Goal: Information Seeking & Learning: Find specific fact

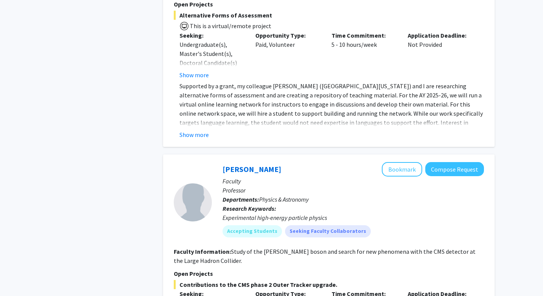
scroll to position [821, 0]
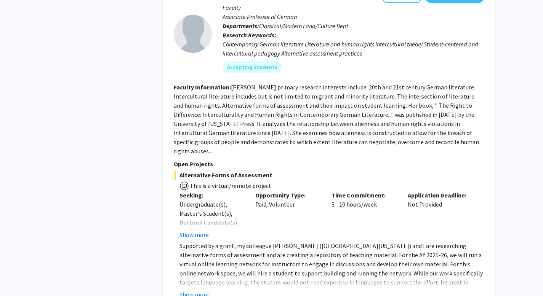
click at [214, 97] on fg-read-more "[PERSON_NAME] primary research interests include: 20th and 21st century German …" at bounding box center [326, 119] width 305 height 72
click at [214, 98] on fg-read-more "[PERSON_NAME] primary research interests include: 20th and 21st century German …" at bounding box center [326, 119] width 305 height 72
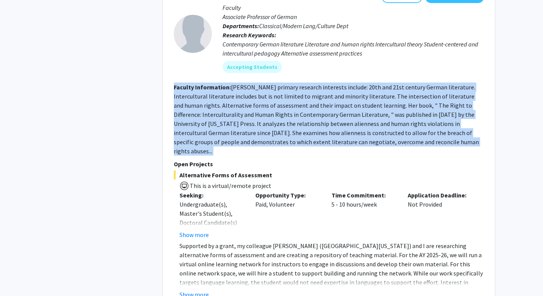
click at [214, 98] on fg-read-more "[PERSON_NAME] primary research interests include: 20th and 21st century German …" at bounding box center [326, 119] width 305 height 72
click at [231, 98] on fg-read-more "[PERSON_NAME] primary research interests include: 20th and 21st century German …" at bounding box center [326, 119] width 305 height 72
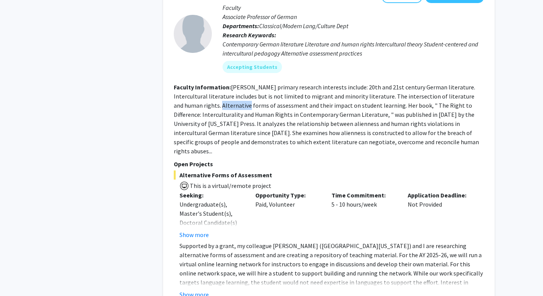
click at [231, 98] on fg-read-more "[PERSON_NAME] primary research interests include: 20th and 21st century German …" at bounding box center [326, 119] width 305 height 72
click at [237, 98] on fg-read-more "[PERSON_NAME] primary research interests include: 20th and 21st century German …" at bounding box center [326, 119] width 305 height 72
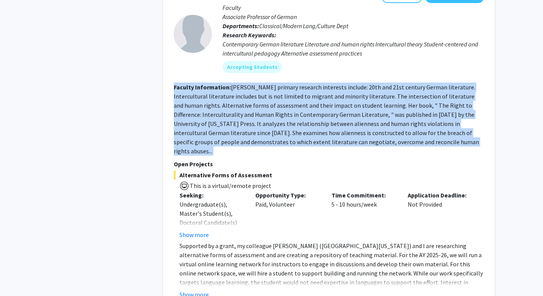
click at [237, 98] on fg-read-more "[PERSON_NAME] primary research interests include: 20th and 21st century German …" at bounding box center [326, 119] width 305 height 72
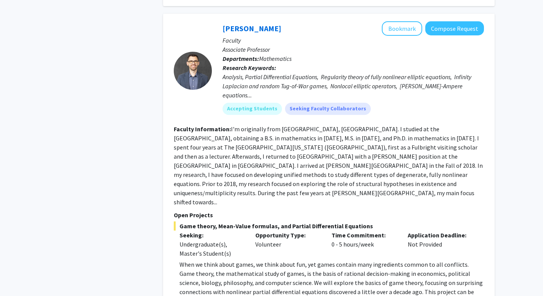
scroll to position [1385, 0]
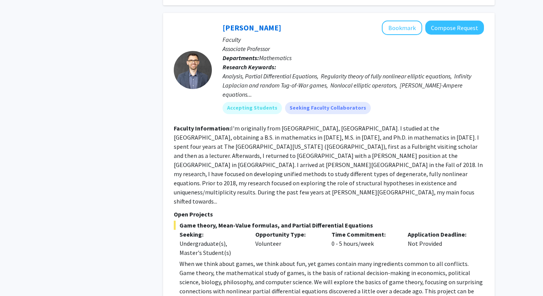
click at [237, 124] on section "Faculty Information: I'm originally from [GEOGRAPHIC_DATA], [GEOGRAPHIC_DATA]. …" at bounding box center [329, 165] width 310 height 82
click at [237, 125] on fg-read-more "I'm originally from [GEOGRAPHIC_DATA], [GEOGRAPHIC_DATA]. I studied at the [GEO…" at bounding box center [328, 165] width 309 height 81
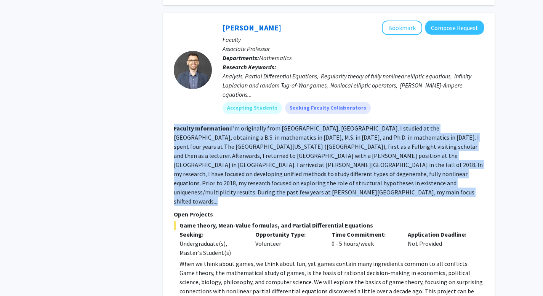
click at [237, 125] on fg-read-more "I'm originally from [GEOGRAPHIC_DATA], [GEOGRAPHIC_DATA]. I studied at the [GEO…" at bounding box center [328, 165] width 309 height 81
click at [241, 124] on section "Faculty Information: I'm originally from [GEOGRAPHIC_DATA], [GEOGRAPHIC_DATA]. …" at bounding box center [329, 165] width 310 height 82
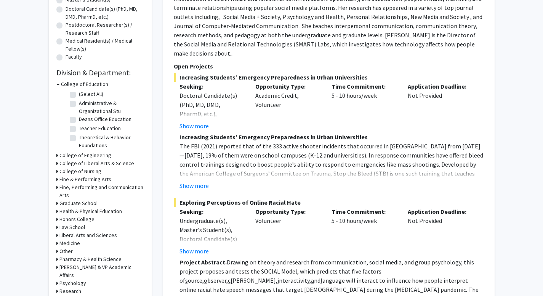
scroll to position [0, 0]
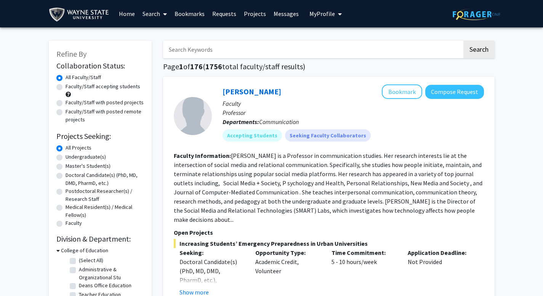
click at [231, 53] on input "Search Keywords" at bounding box center [312, 50] width 299 height 18
type input "ansari"
click at [463, 41] on button "Search" at bounding box center [478, 50] width 31 height 18
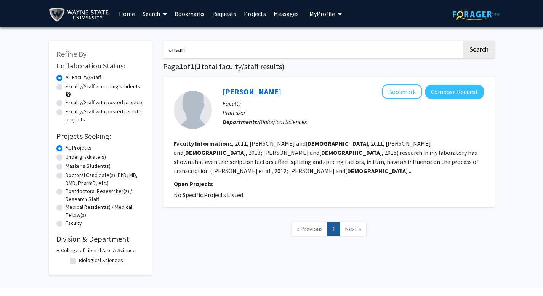
click at [260, 163] on fg-read-more "., 2011; [PERSON_NAME] and [PERSON_NAME] , 2011; [PERSON_NAME] and [PERSON_NAME…" at bounding box center [326, 157] width 305 height 35
click at [249, 99] on p "Faculty" at bounding box center [352, 103] width 261 height 9
click at [247, 93] on link "[PERSON_NAME]" at bounding box center [251, 92] width 59 height 10
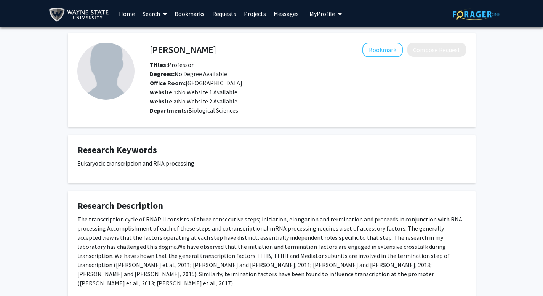
scroll to position [79, 0]
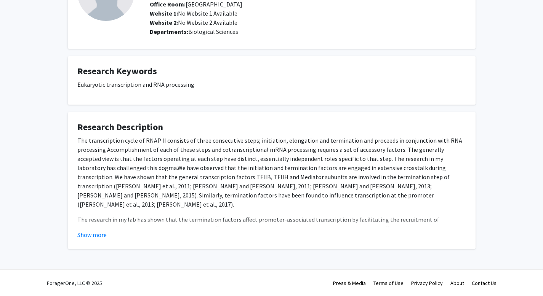
click at [247, 93] on div "Eukaryotic transcription and RNA processing" at bounding box center [271, 87] width 389 height 15
click at [250, 93] on div "Eukaryotic transcription and RNA processing" at bounding box center [271, 87] width 389 height 15
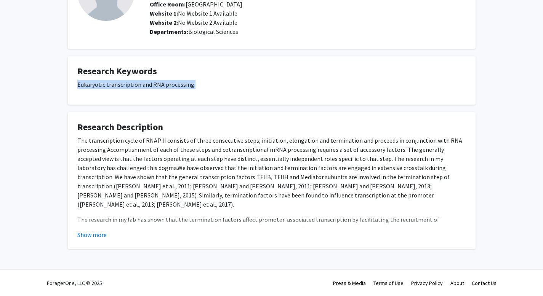
click at [250, 93] on div "Eukaryotic transcription and RNA processing" at bounding box center [271, 87] width 389 height 15
click at [89, 245] on fg-card "Research Description The transcription cycle of RNAP II consists of three conse…" at bounding box center [272, 180] width 408 height 137
click at [89, 224] on p "The research in my lab has shown that the termination factors affect promoter-a…" at bounding box center [271, 238] width 389 height 46
click at [94, 238] on button "Show more" at bounding box center [91, 234] width 29 height 9
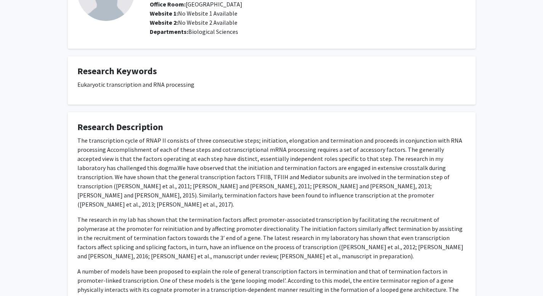
scroll to position [222, 0]
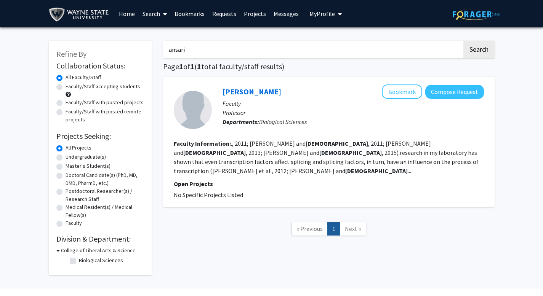
click at [193, 52] on input "ansari" at bounding box center [312, 50] width 299 height 18
type input "\"
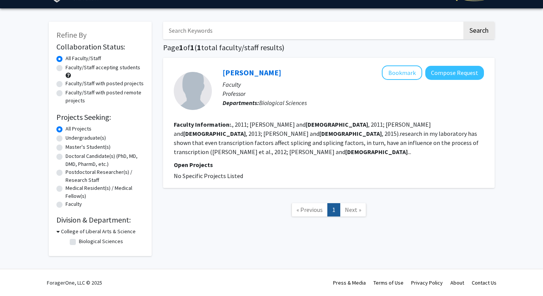
click at [221, 42] on div "Search Page 1 of 1 ( 1 total faculty/staff results) [PERSON_NAME] Bookmark Comp…" at bounding box center [328, 135] width 343 height 242
click at [231, 42] on div "Search Page 1 of 1 ( 1 total faculty/staff results) [PERSON_NAME] Bookmark Comp…" at bounding box center [328, 135] width 343 height 242
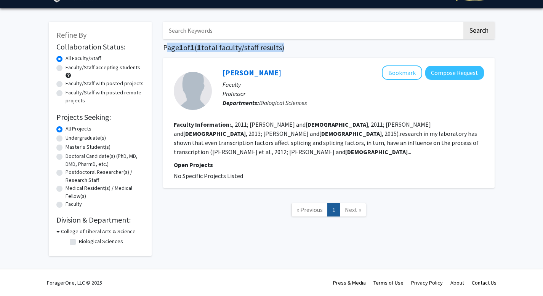
click at [231, 42] on div "Search Page 1 of 1 ( 1 total faculty/staff results) [PERSON_NAME] Bookmark Comp…" at bounding box center [328, 135] width 343 height 242
click at [210, 142] on fg-read-more "., 2011; [PERSON_NAME] and [PERSON_NAME] , 2011; [PERSON_NAME] and [PERSON_NAME…" at bounding box center [326, 138] width 305 height 35
click at [210, 141] on fg-read-more "., 2011; [PERSON_NAME] and [PERSON_NAME] , 2011; [PERSON_NAME] and [PERSON_NAME…" at bounding box center [326, 138] width 305 height 35
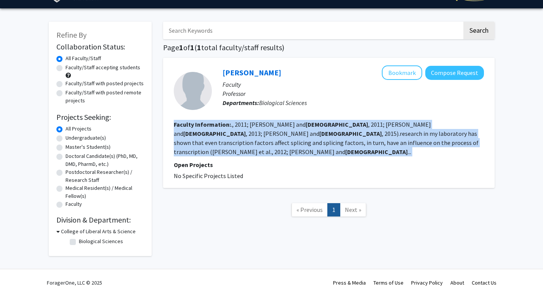
click at [210, 141] on fg-read-more "., 2011; [PERSON_NAME] and [PERSON_NAME] , 2011; [PERSON_NAME] and [PERSON_NAME…" at bounding box center [326, 138] width 305 height 35
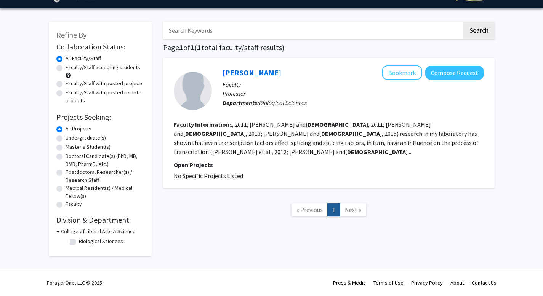
click at [222, 141] on fg-read-more "., 2011; [PERSON_NAME] and [PERSON_NAME] , 2011; [PERSON_NAME] and [PERSON_NAME…" at bounding box center [326, 138] width 305 height 35
